Goal: Communication & Community: Connect with others

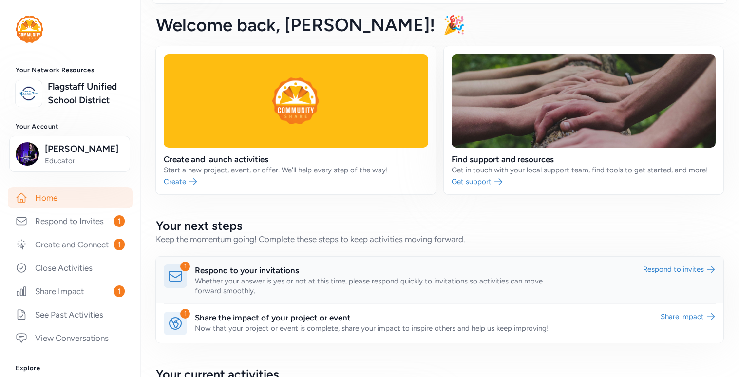
scroll to position [59, 0]
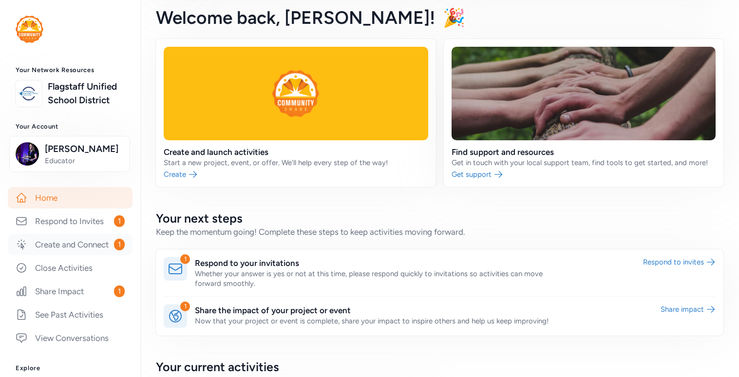
click at [102, 255] on link "Create and Connect 1" at bounding box center [70, 244] width 125 height 21
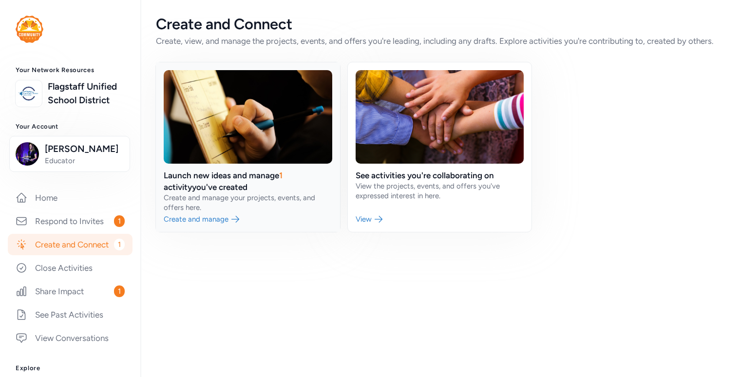
click at [226, 216] on link at bounding box center [248, 147] width 184 height 170
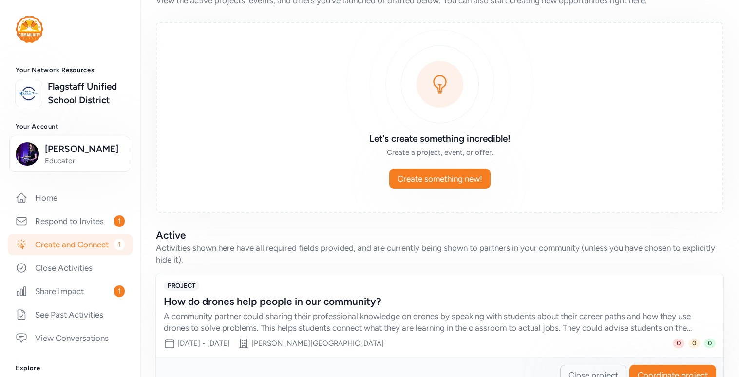
scroll to position [72, 0]
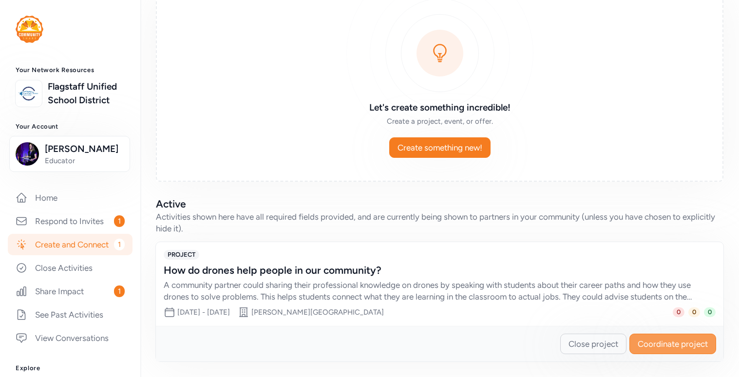
click at [693, 352] on button "Coordinate project" at bounding box center [673, 344] width 87 height 20
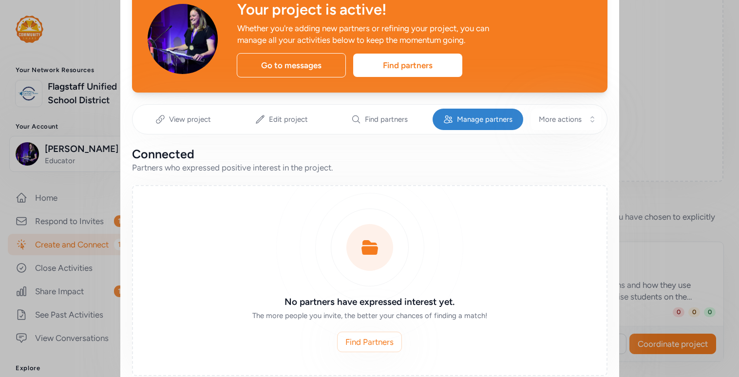
scroll to position [48, 0]
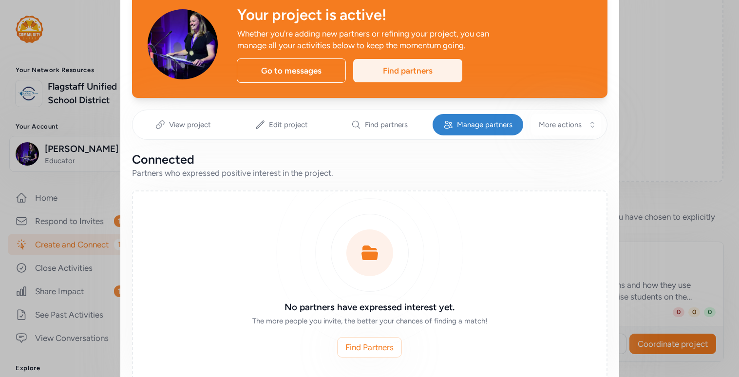
click at [399, 74] on div "Find partners" at bounding box center [407, 70] width 109 height 23
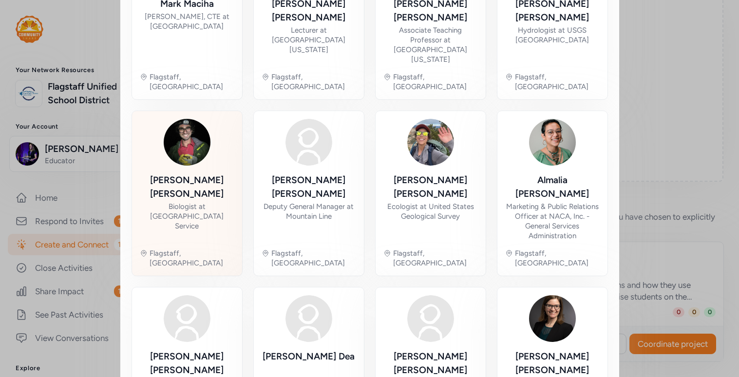
scroll to position [467, 0]
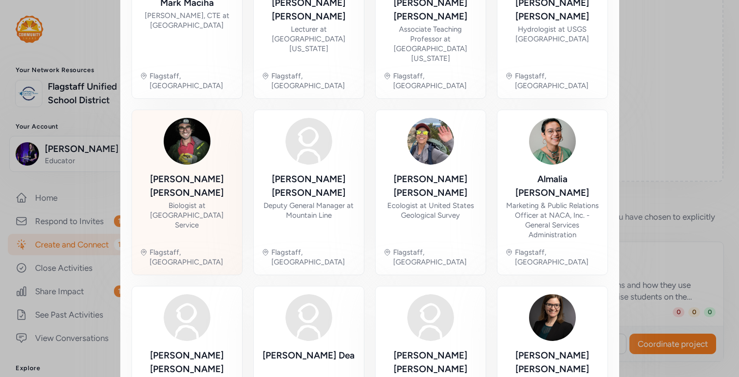
click at [194, 173] on div "[PERSON_NAME] Biologist at [GEOGRAPHIC_DATA] Service" at bounding box center [187, 206] width 95 height 67
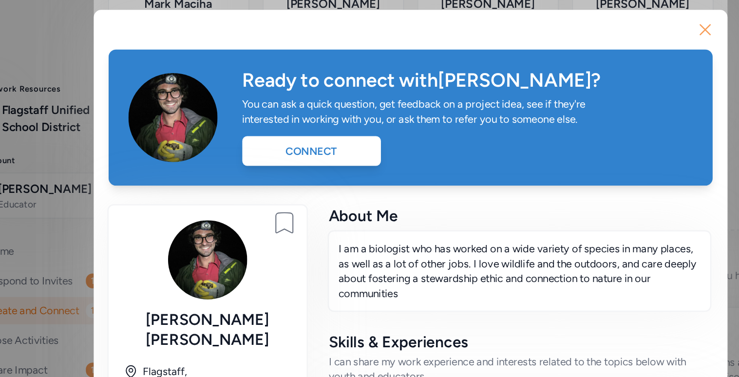
click at [605, 22] on icon "button" at bounding box center [602, 24] width 16 height 16
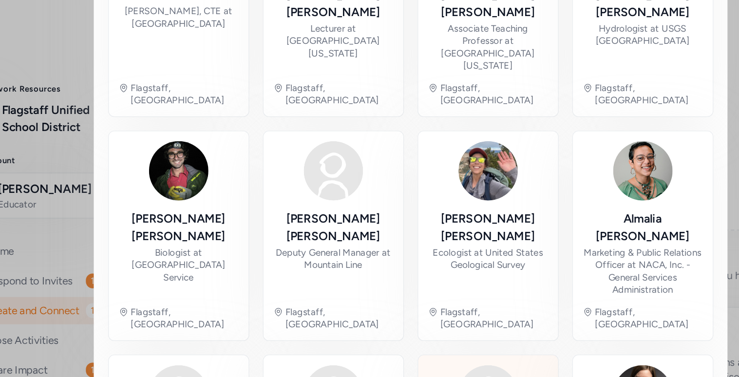
scroll to position [486, 0]
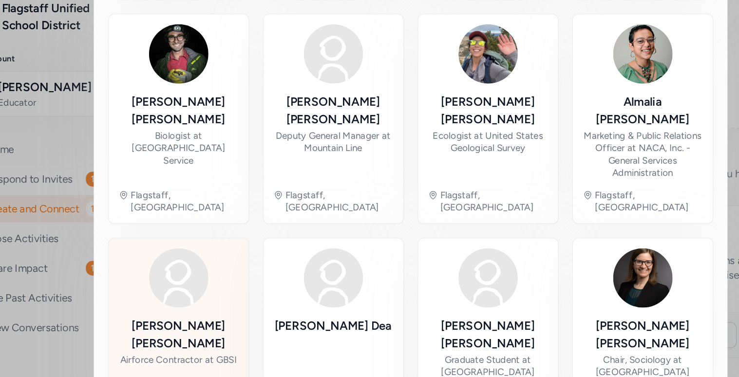
click at [208, 359] on div "Airforce Contractor at GBSI" at bounding box center [187, 364] width 92 height 10
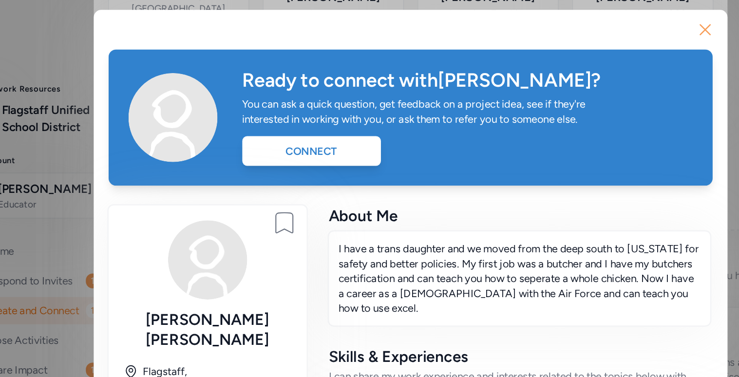
click at [602, 21] on icon "button" at bounding box center [602, 24] width 16 height 16
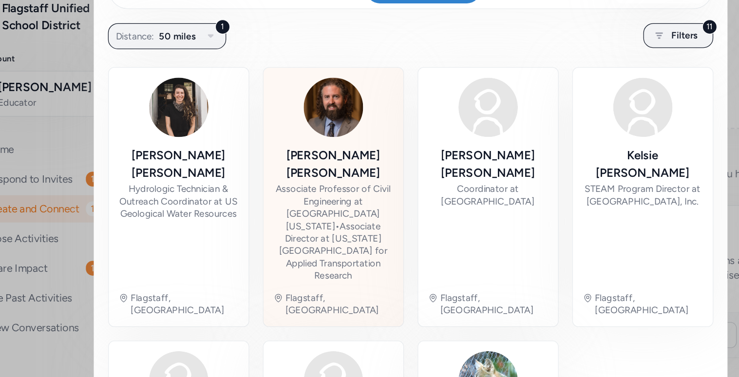
scroll to position [111, 0]
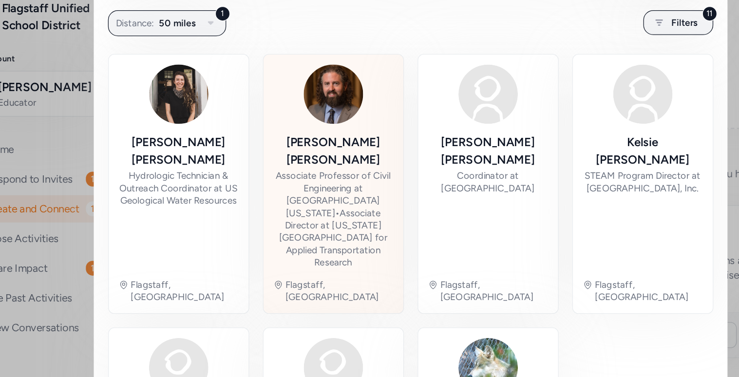
click at [311, 168] on img at bounding box center [309, 154] width 47 height 47
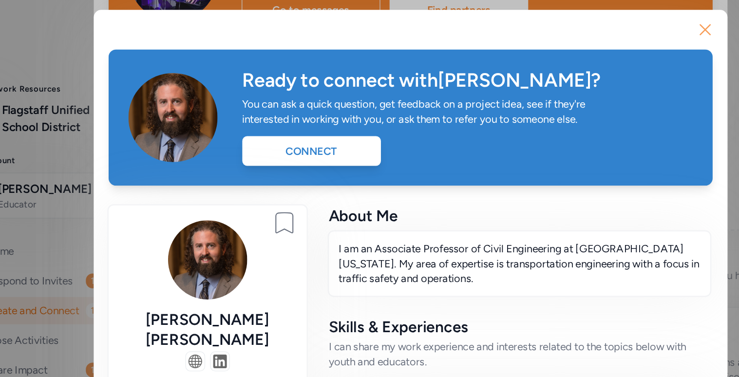
click at [599, 22] on icon "button" at bounding box center [602, 24] width 16 height 16
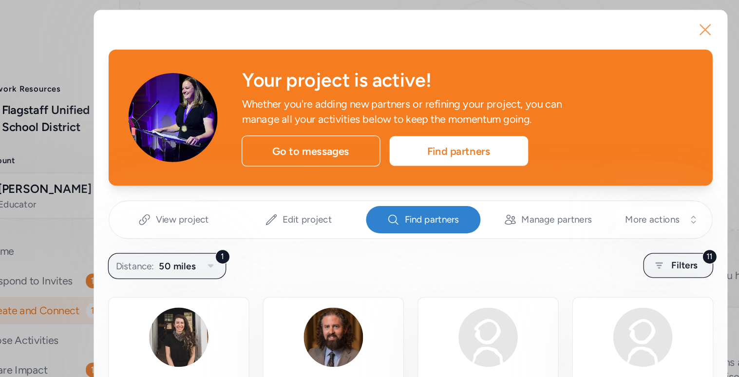
click at [603, 25] on icon "button" at bounding box center [602, 23] width 8 height 8
